Goal: Entertainment & Leisure: Consume media (video, audio)

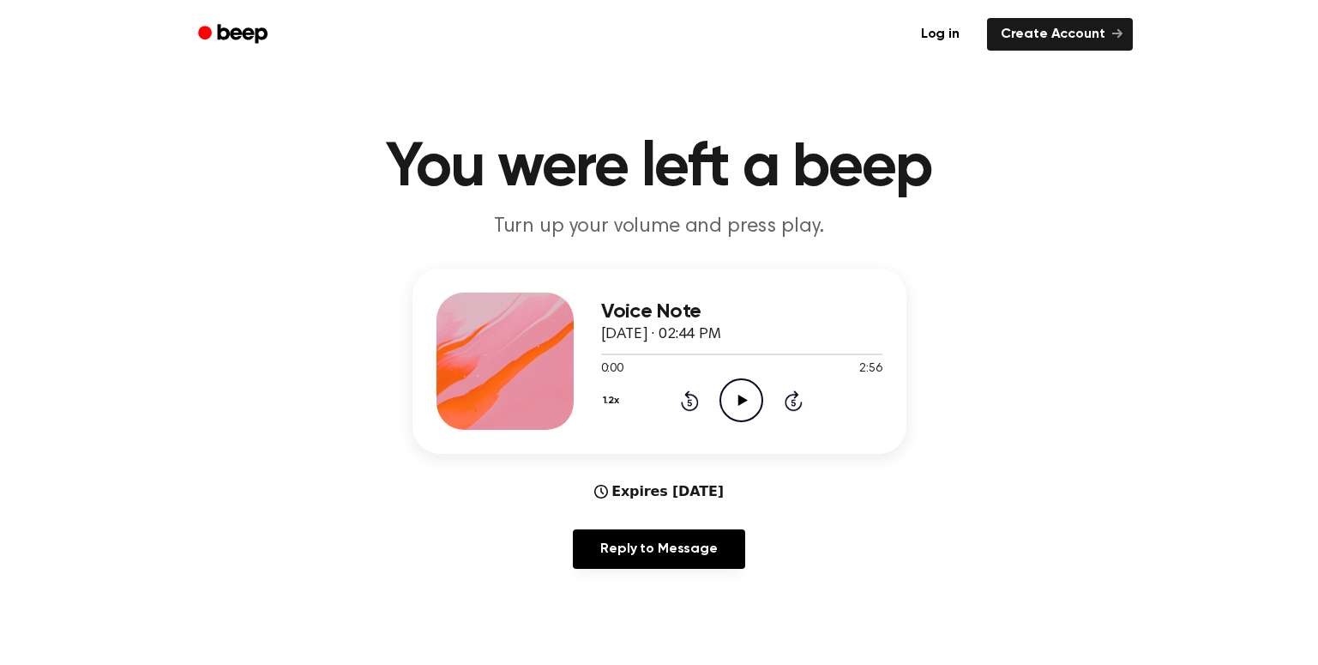
click at [743, 406] on icon "Play Audio" at bounding box center [741, 400] width 44 height 44
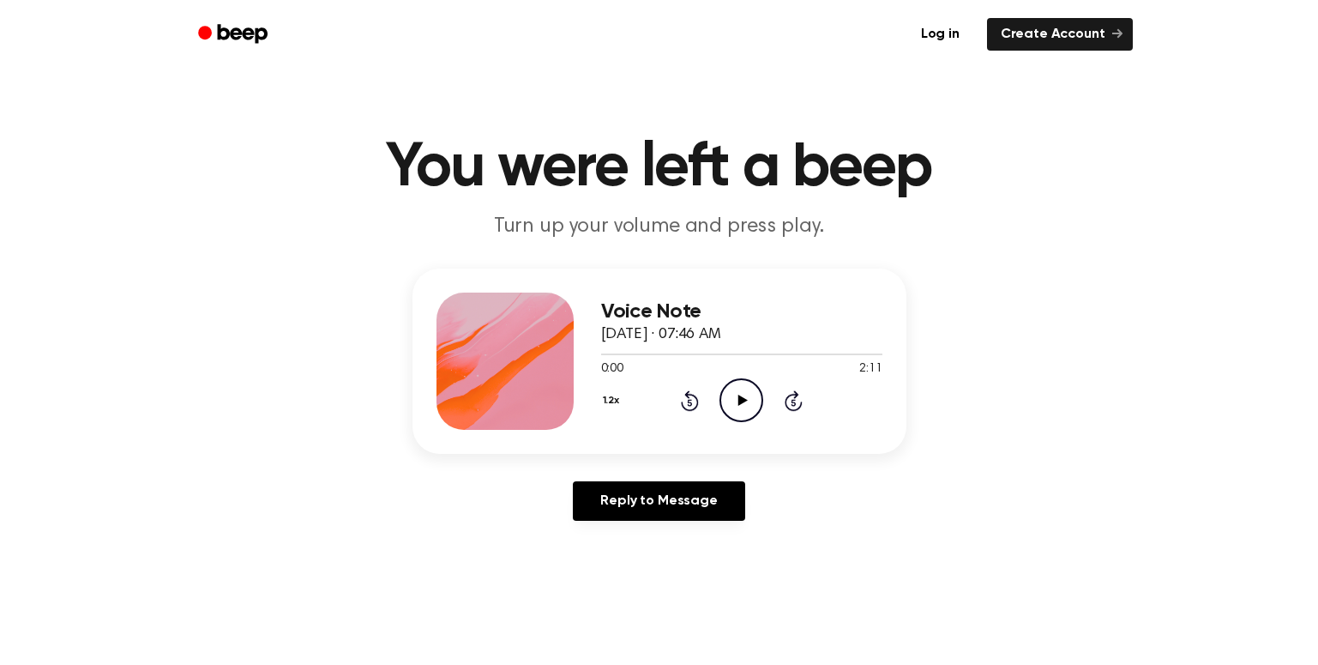
click at [751, 395] on icon "Play Audio" at bounding box center [741, 400] width 44 height 44
click at [766, 352] on div at bounding box center [741, 353] width 281 height 14
click at [774, 352] on div at bounding box center [741, 353] width 281 height 14
click at [830, 354] on div at bounding box center [741, 354] width 281 height 2
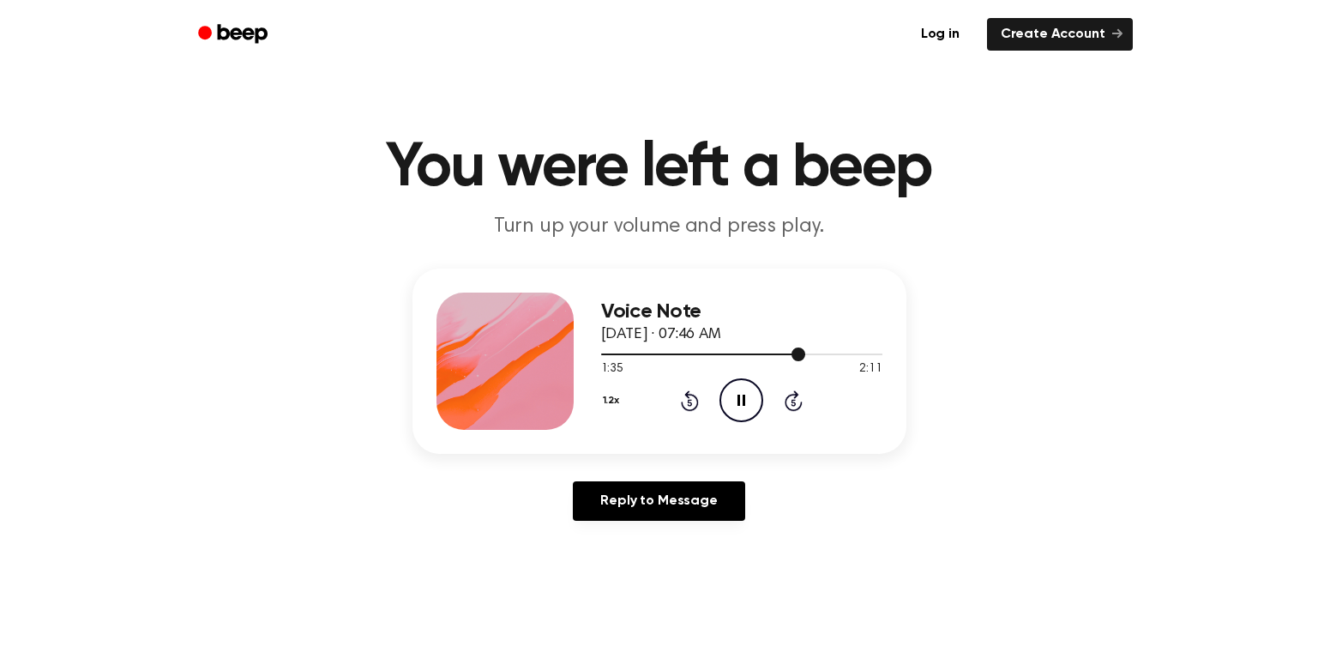
drag, startPoint x: 797, startPoint y: 353, endPoint x: 829, endPoint y: 353, distance: 32.6
click at [829, 353] on div at bounding box center [741, 353] width 281 height 14
